Goal: Task Accomplishment & Management: Use online tool/utility

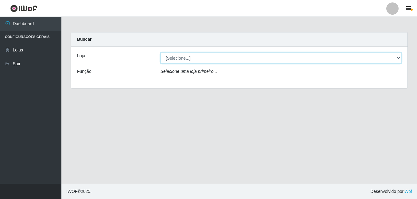
click at [397, 58] on select "[Selecione...] C-ASA [GEOGRAPHIC_DATA]" at bounding box center [280, 58] width 241 height 11
select select "239"
click at [160, 53] on select "[Selecione...] C-[GEOGRAPHIC_DATA]" at bounding box center [280, 58] width 241 height 11
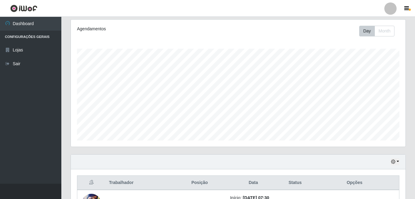
scroll to position [34, 0]
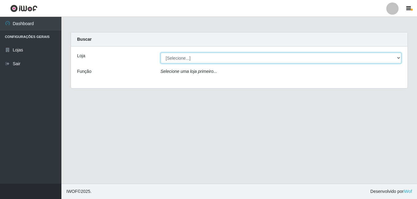
click at [400, 59] on select "[Selecione...] C-[GEOGRAPHIC_DATA]" at bounding box center [280, 58] width 241 height 11
select select "239"
click at [160, 53] on select "[Selecione...] C-[GEOGRAPHIC_DATA]" at bounding box center [280, 58] width 241 height 11
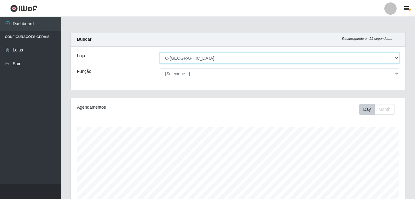
scroll to position [127, 335]
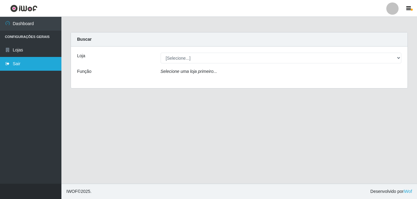
click at [14, 65] on link "Sair" at bounding box center [30, 64] width 61 height 14
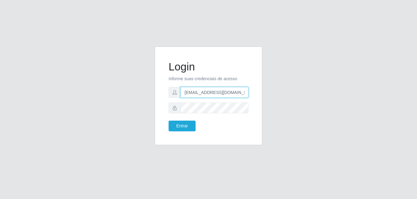
click at [245, 92] on input "lucasviniciuslima2002@gmail.com" at bounding box center [214, 92] width 68 height 11
click at [243, 93] on input "lucasviniciuslima2002@gmail.com" at bounding box center [214, 92] width 68 height 11
type input "l"
type input "raquelsouzarebecca@gmail.com"
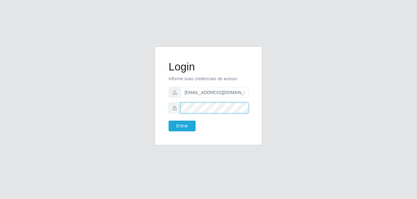
click at [168, 121] on button "Entrar" at bounding box center [181, 126] width 27 height 11
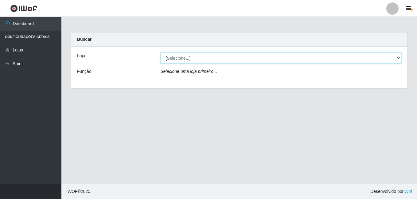
click at [400, 58] on select "[Selecione...] C-[GEOGRAPHIC_DATA]" at bounding box center [280, 58] width 241 height 11
select select "239"
click at [160, 53] on select "[Selecione...] C-[GEOGRAPHIC_DATA]" at bounding box center [280, 58] width 241 height 11
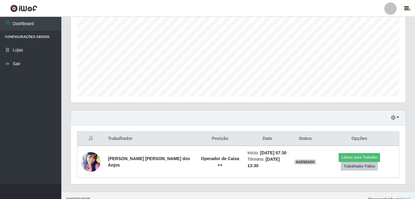
scroll to position [126, 0]
